Goal: Task Accomplishment & Management: Manage account settings

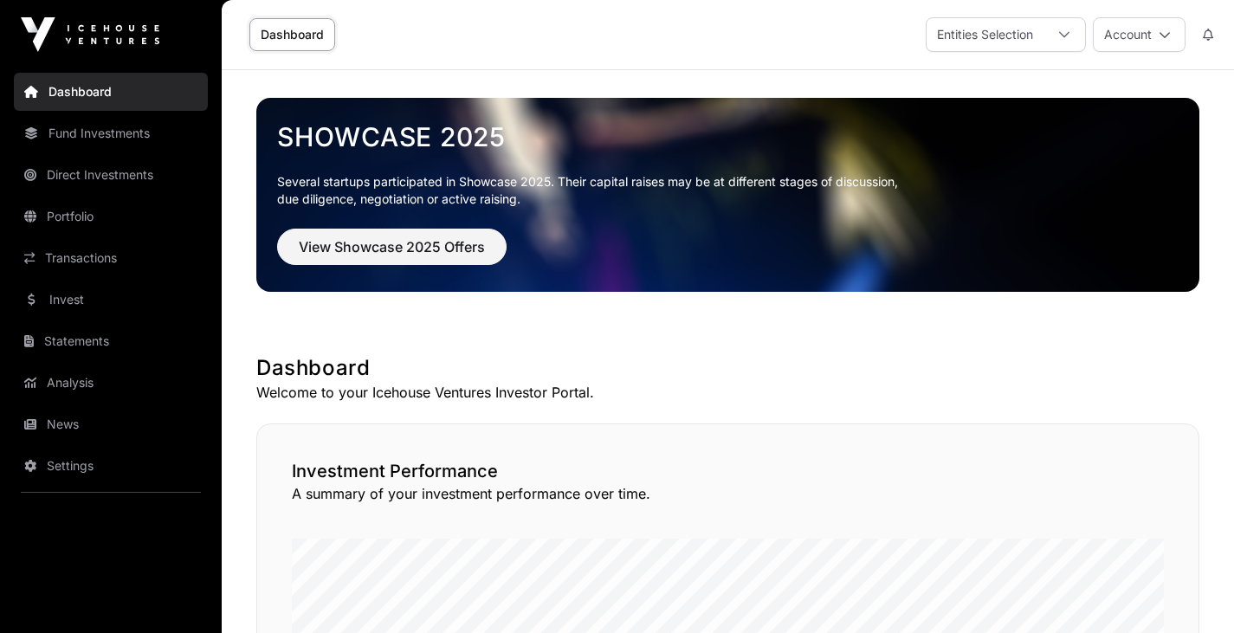
click at [1067, 38] on icon at bounding box center [1064, 35] width 12 height 12
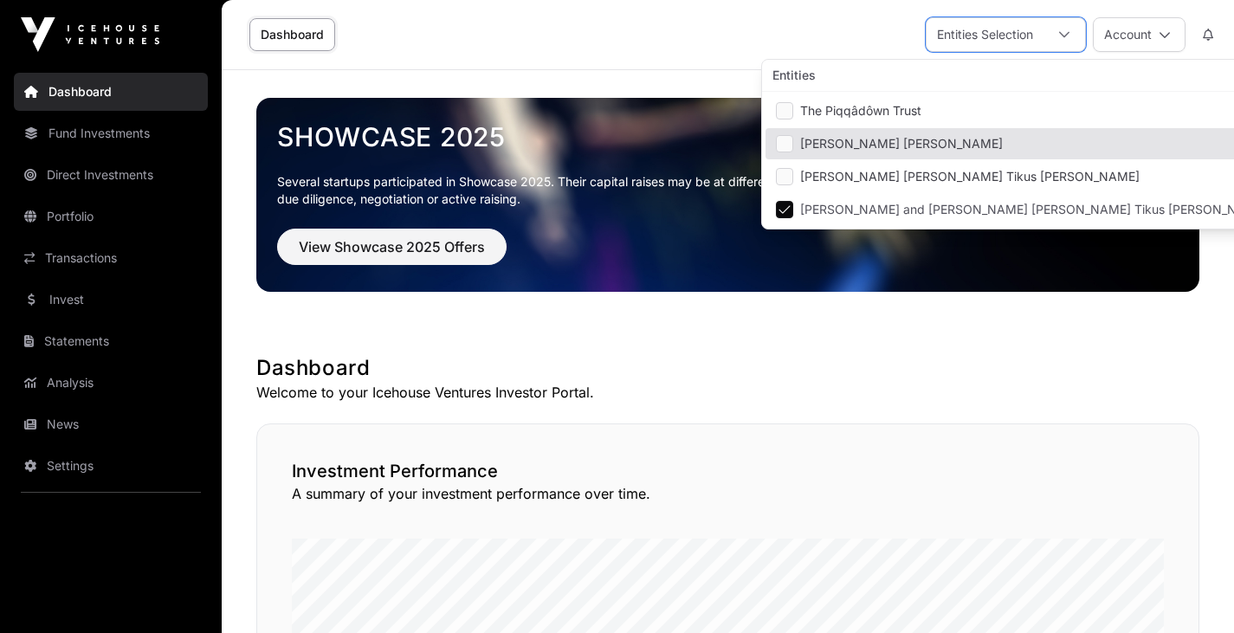
click at [1159, 31] on icon at bounding box center [1165, 35] width 12 height 12
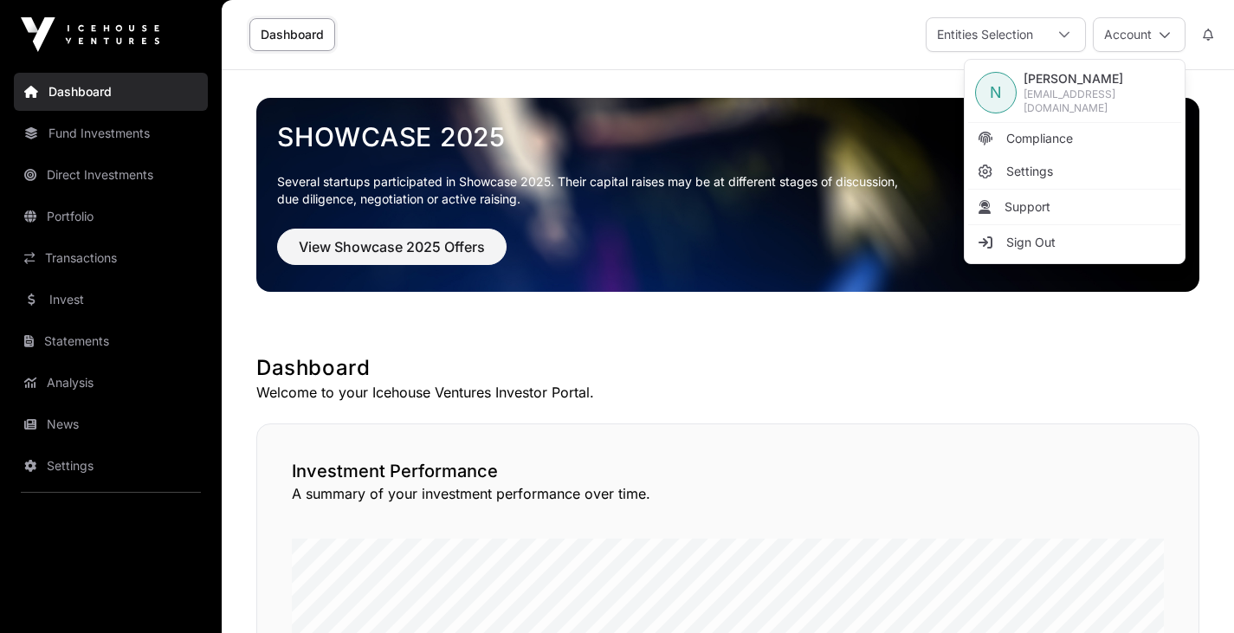
click at [1064, 147] on link "Compliance" at bounding box center [1074, 138] width 213 height 31
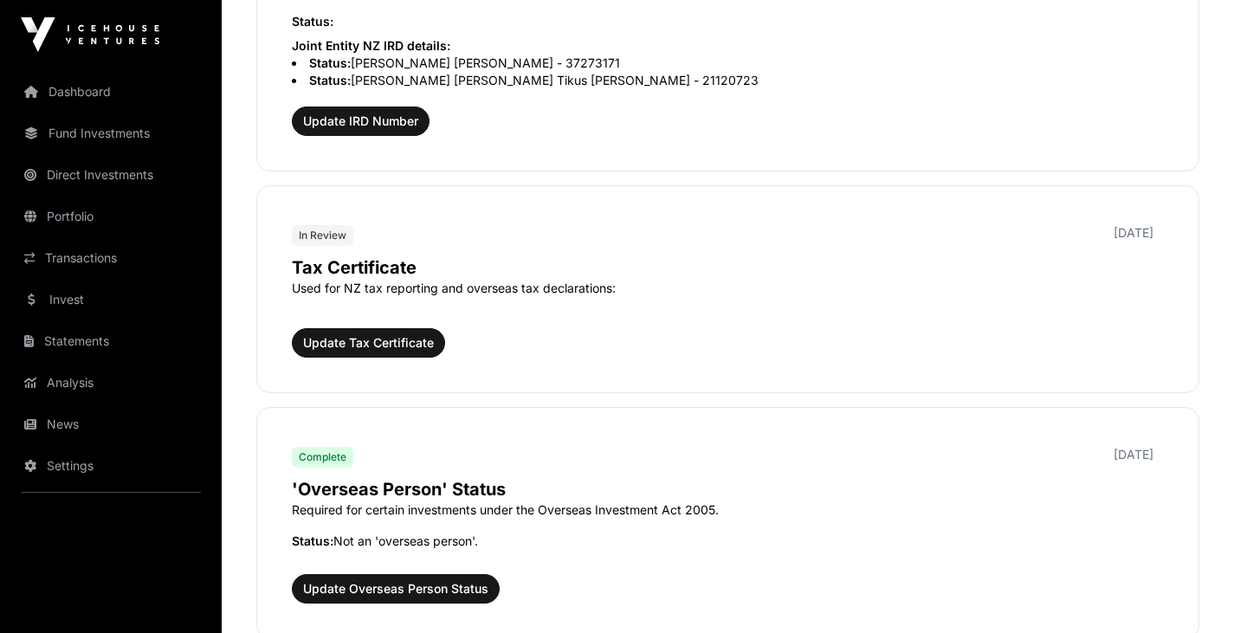
scroll to position [1451, 0]
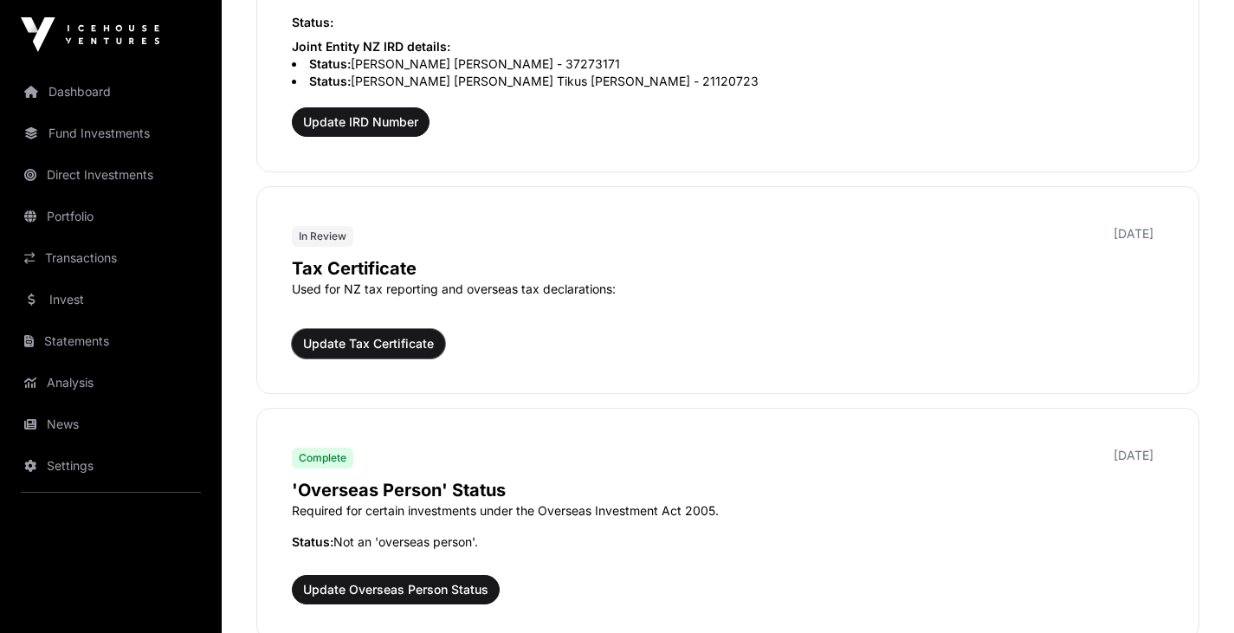
click at [387, 343] on span "Update Tax Certificate" at bounding box center [368, 343] width 131 height 17
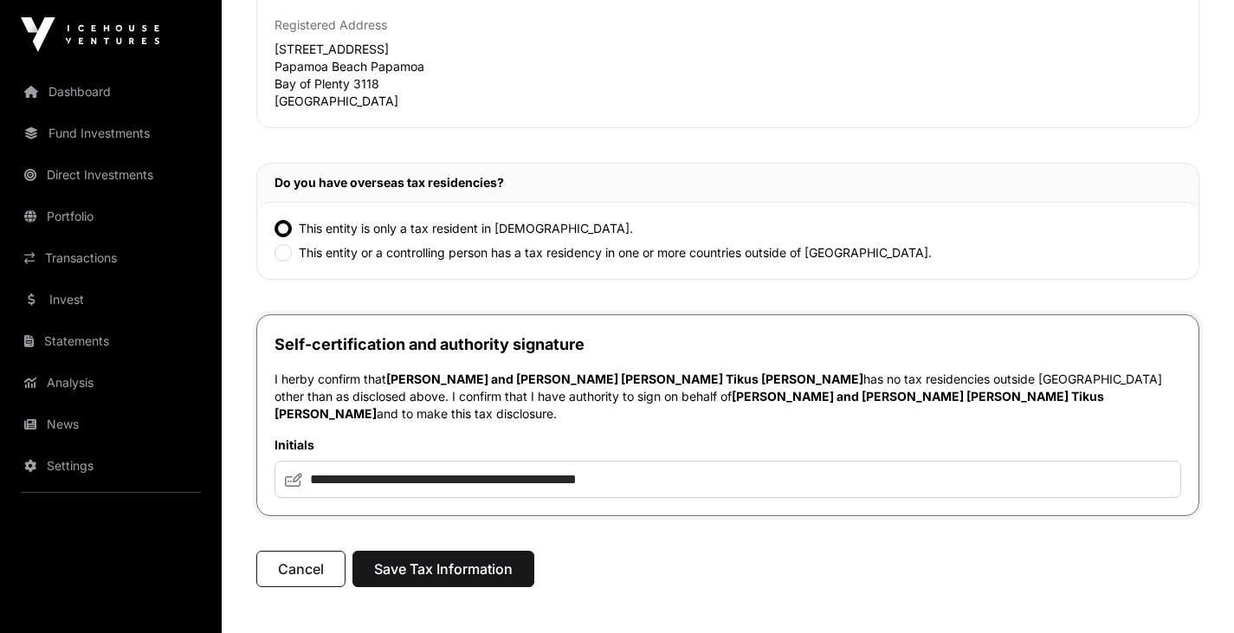
scroll to position [344, 0]
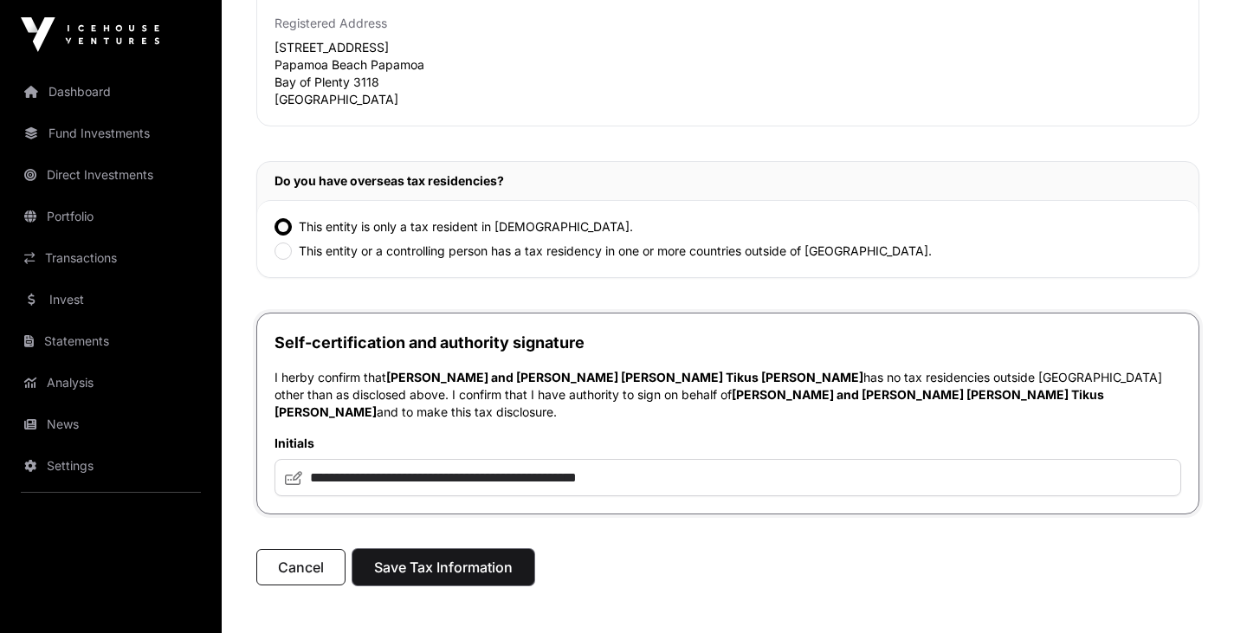
click at [470, 557] on span "Save Tax Information" at bounding box center [443, 567] width 139 height 21
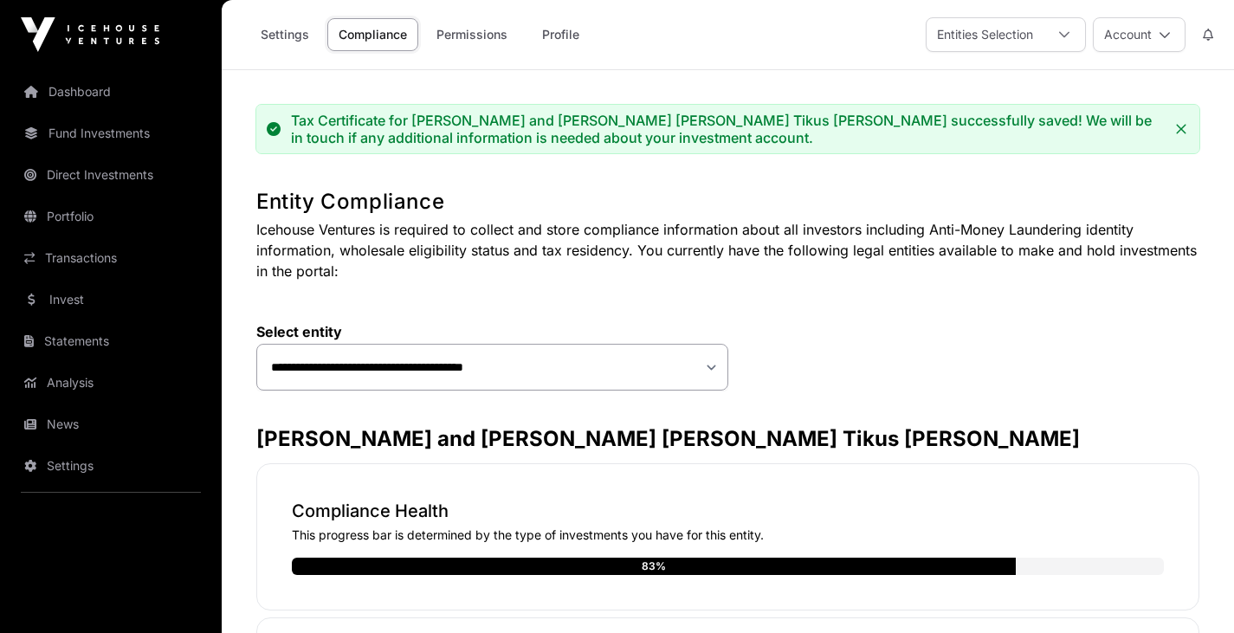
click at [1173, 34] on button "Account" at bounding box center [1139, 34] width 93 height 35
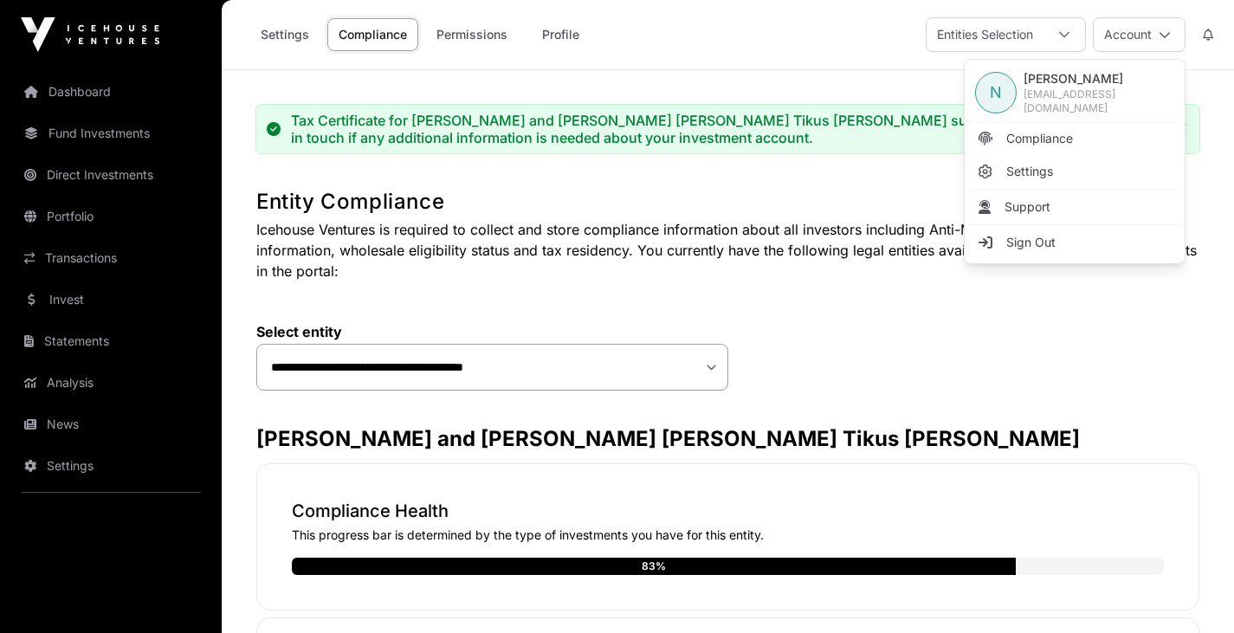
click at [85, 94] on link "Dashboard" at bounding box center [111, 92] width 194 height 38
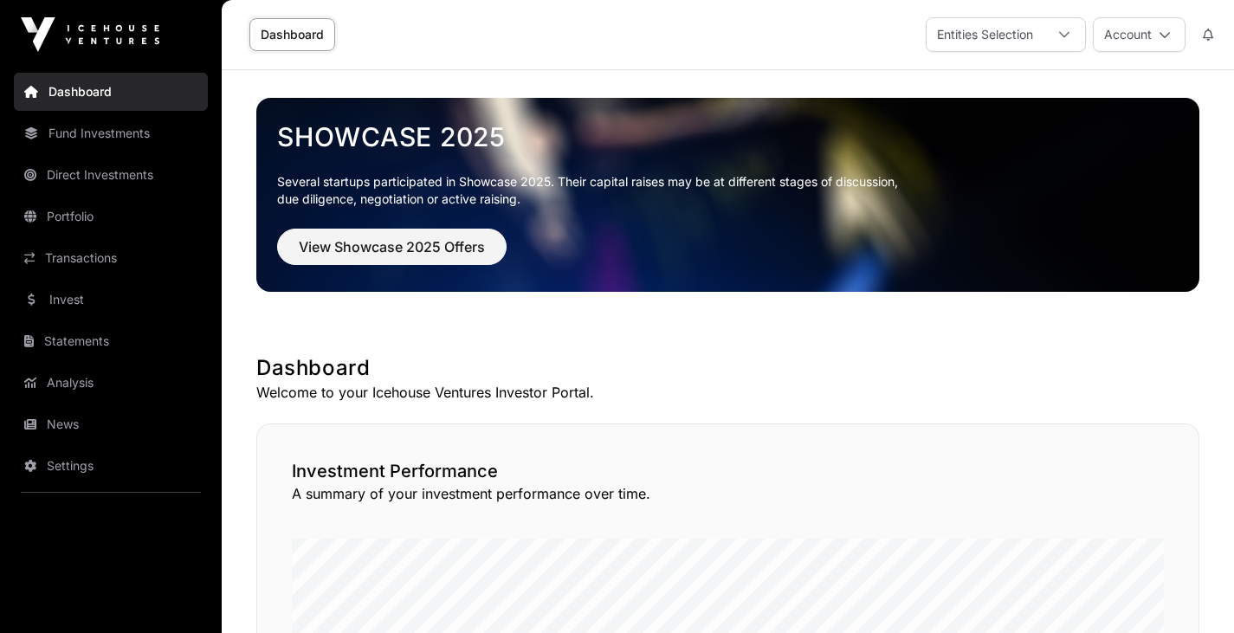
click at [1168, 31] on icon at bounding box center [1165, 35] width 12 height 12
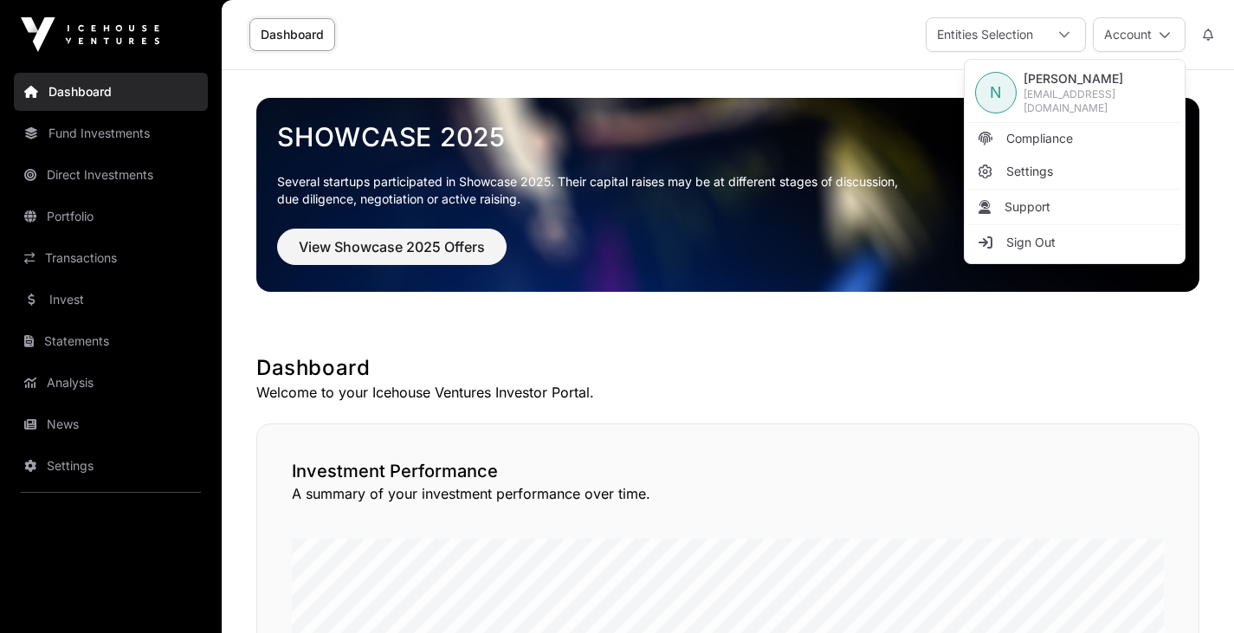
click at [1063, 235] on link "Sign Out" at bounding box center [1074, 242] width 213 height 31
